Goal: Find specific page/section: Find specific page/section

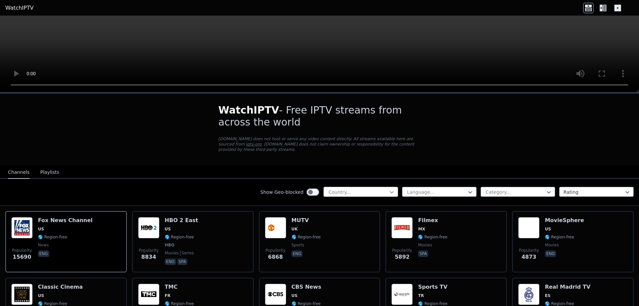
click at [388, 189] on icon at bounding box center [391, 192] width 7 height 7
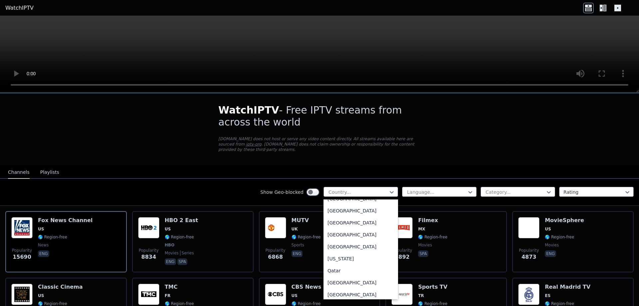
scroll to position [1800, 0]
click at [384, 265] on div "Rwanda" at bounding box center [360, 270] width 75 height 12
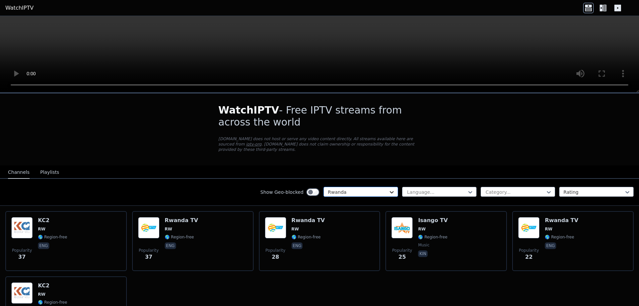
click at [388, 189] on icon at bounding box center [391, 192] width 7 height 7
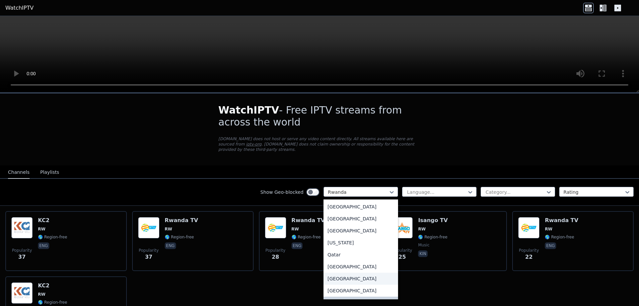
scroll to position [1755, 0]
click at [335, 239] on div "[GEOGRAPHIC_DATA]" at bounding box center [360, 244] width 75 height 12
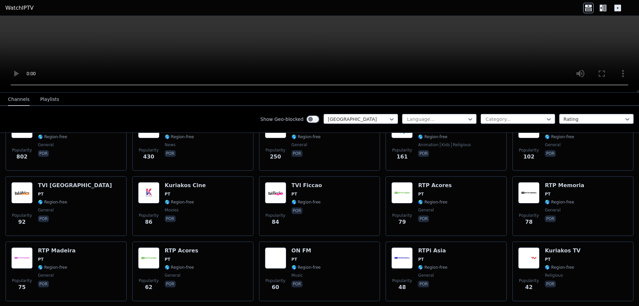
scroll to position [101, 0]
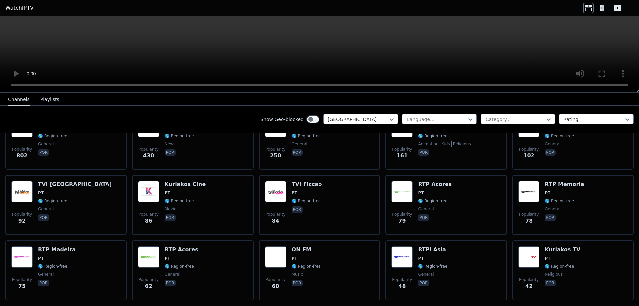
click at [638, 92] on div at bounding box center [319, 54] width 639 height 77
drag, startPoint x: 638, startPoint y: 85, endPoint x: 639, endPoint y: 32, distance: 52.6
click at [639, 32] on div at bounding box center [319, 54] width 639 height 77
click at [625, 98] on nav "Channels Playlists" at bounding box center [319, 99] width 639 height 13
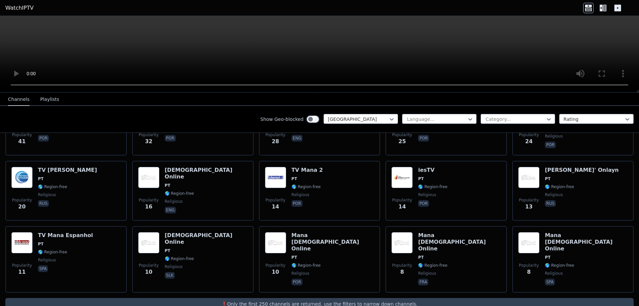
scroll to position [314, 0]
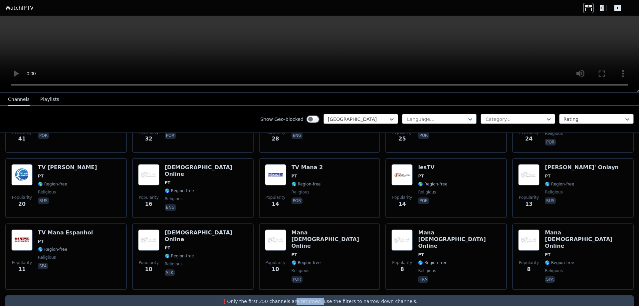
drag, startPoint x: 305, startPoint y: 289, endPoint x: 320, endPoint y: 289, distance: 15.6
click at [320, 298] on p "❗️Only the first 250 channels are returned, use the filters to narrow down chan…" at bounding box center [319, 301] width 623 height 7
drag, startPoint x: 318, startPoint y: 289, endPoint x: 373, endPoint y: 289, distance: 55.6
click at [373, 298] on p "❗️Only the first 250 channels are returned, use the filters to narrow down chan…" at bounding box center [319, 301] width 623 height 7
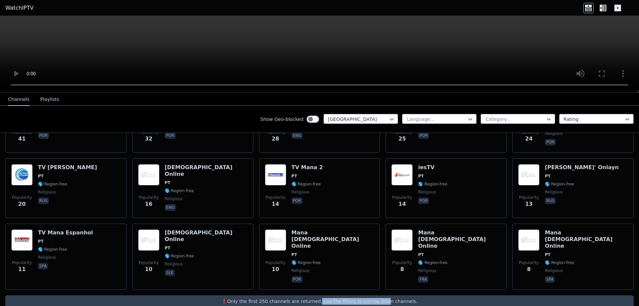
click at [373, 298] on p "❗️Only the first 250 channels are returned, use the filters to narrow down chan…" at bounding box center [319, 301] width 623 height 7
drag, startPoint x: 118, startPoint y: 22, endPoint x: 128, endPoint y: 21, distance: 9.7
